Goal: Complete application form

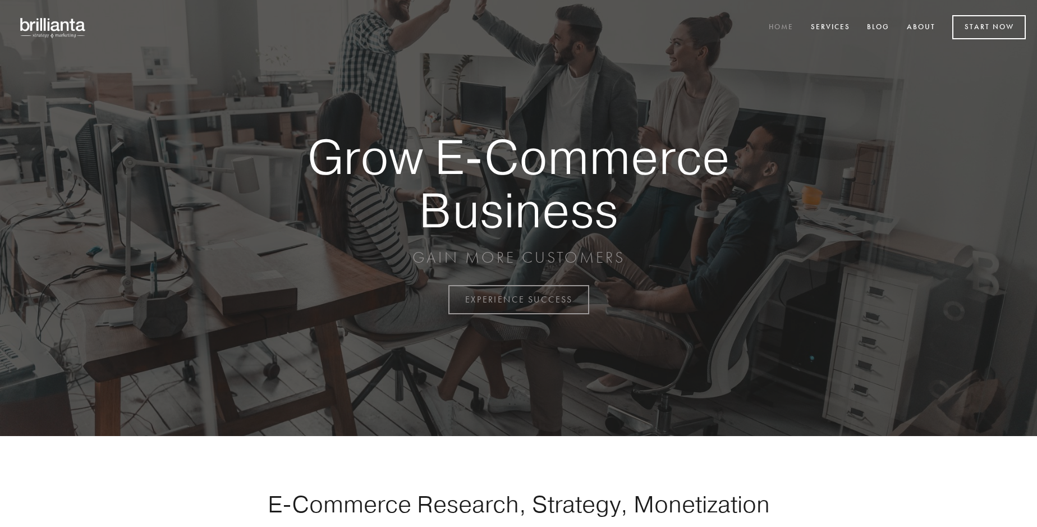
scroll to position [2942, 0]
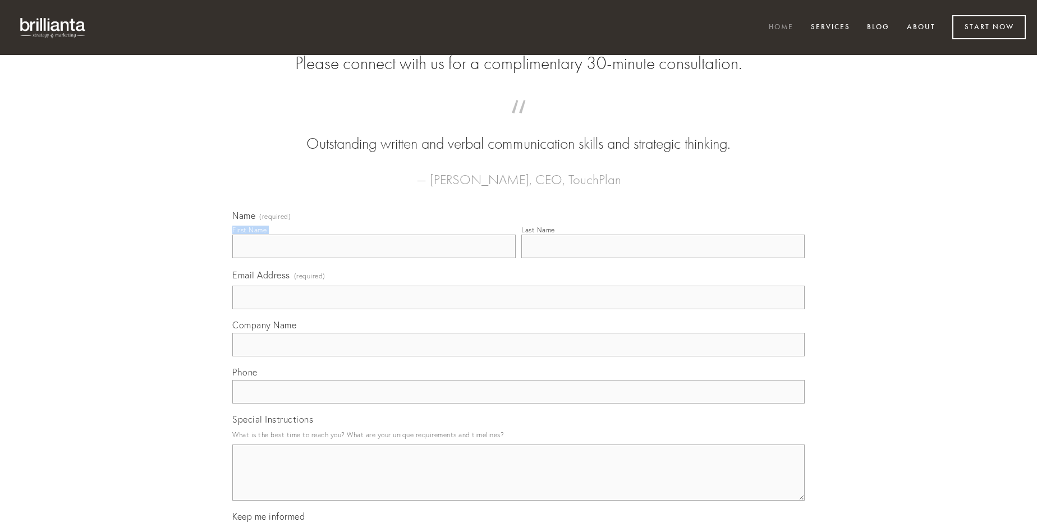
type input "[PERSON_NAME]"
click at [663, 258] on input "Last Name" at bounding box center [662, 247] width 283 height 24
type input "[PERSON_NAME]"
click at [519, 309] on input "Email Address (required)" at bounding box center [518, 298] width 572 height 24
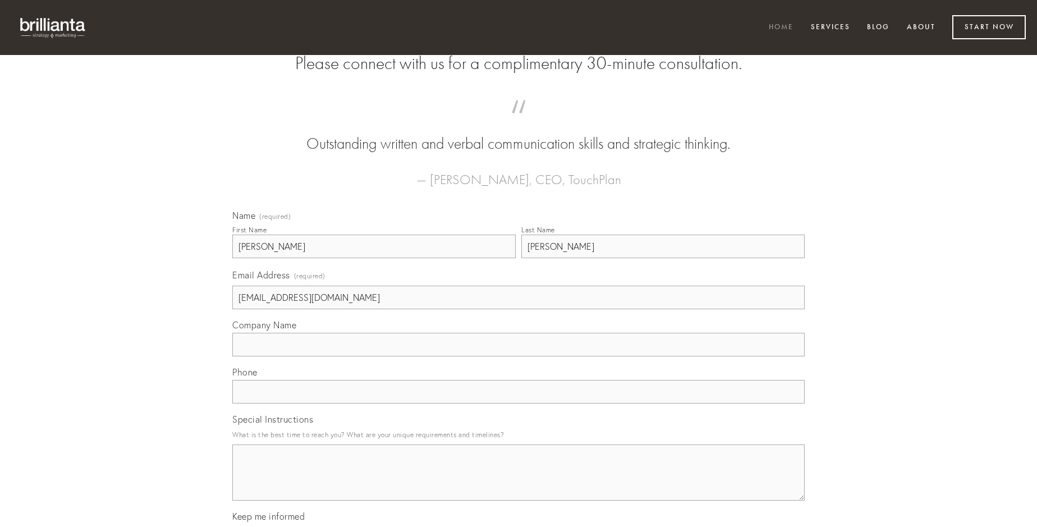
type input "[EMAIL_ADDRESS][DOMAIN_NAME]"
click at [519, 356] on input "Company Name" at bounding box center [518, 345] width 572 height 24
type input "cavus"
click at [519, 404] on input "text" at bounding box center [518, 392] width 572 height 24
click at [519, 483] on textarea "Special Instructions" at bounding box center [518, 472] width 572 height 56
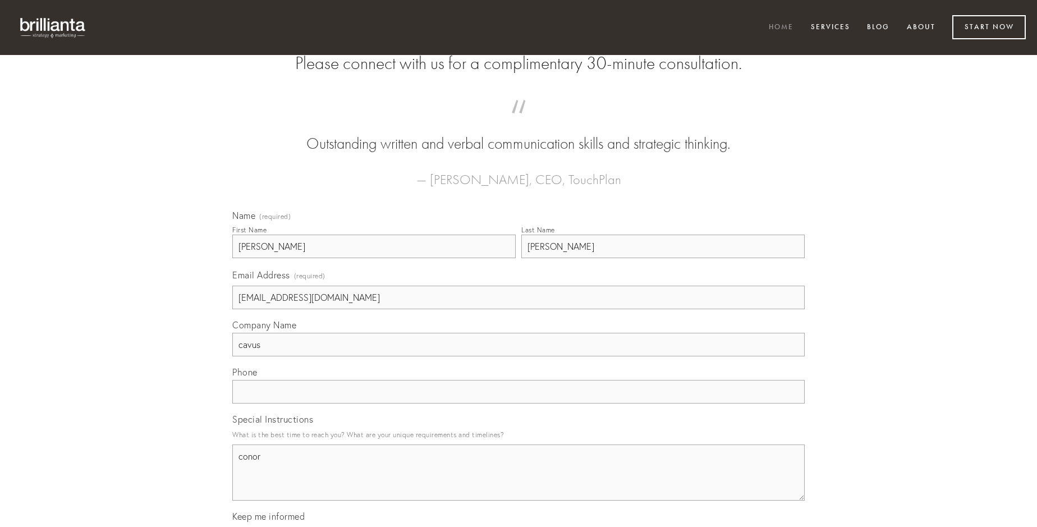
type textarea "conor"
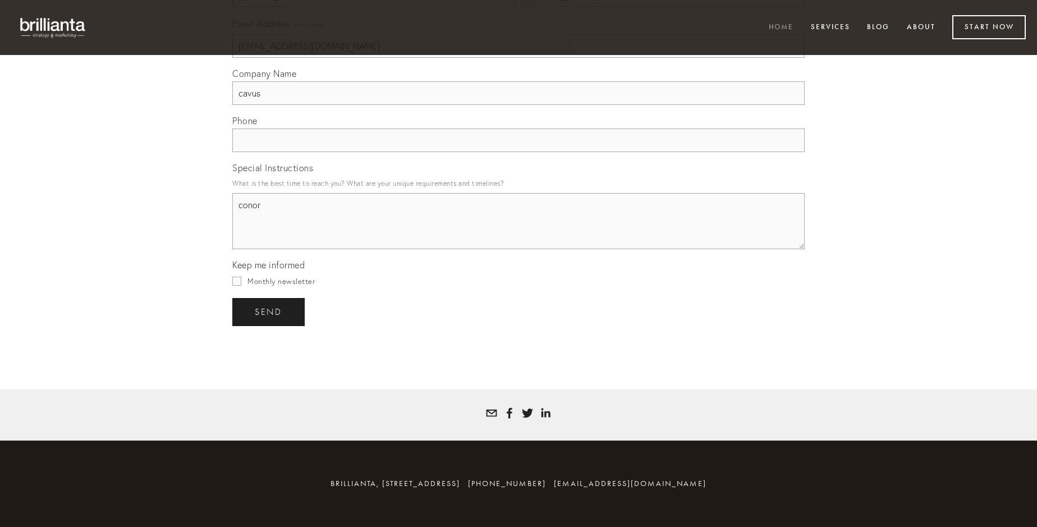
click at [269, 311] on span "send" at bounding box center [268, 312] width 27 height 10
